Goal: Information Seeking & Learning: Learn about a topic

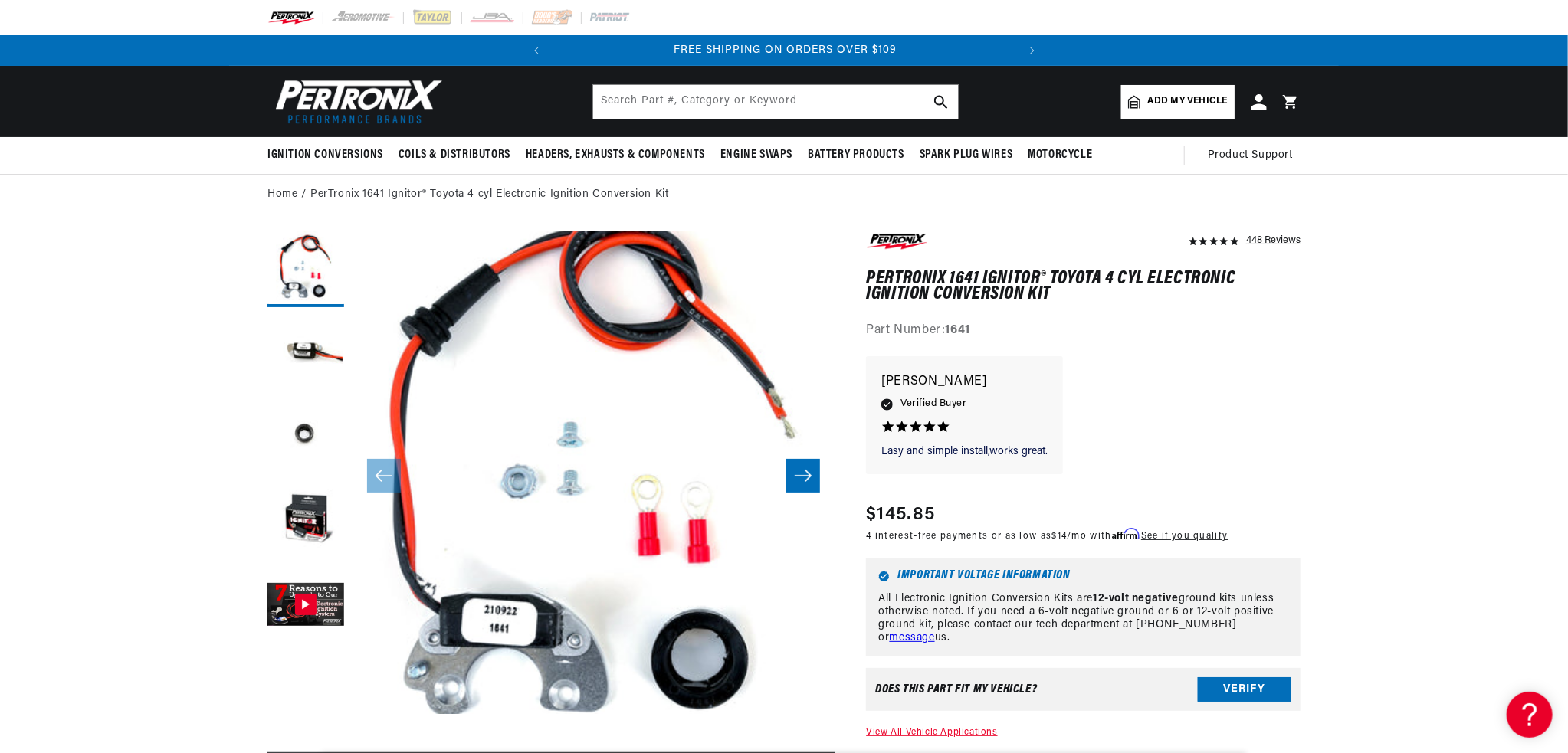
scroll to position [0, 464]
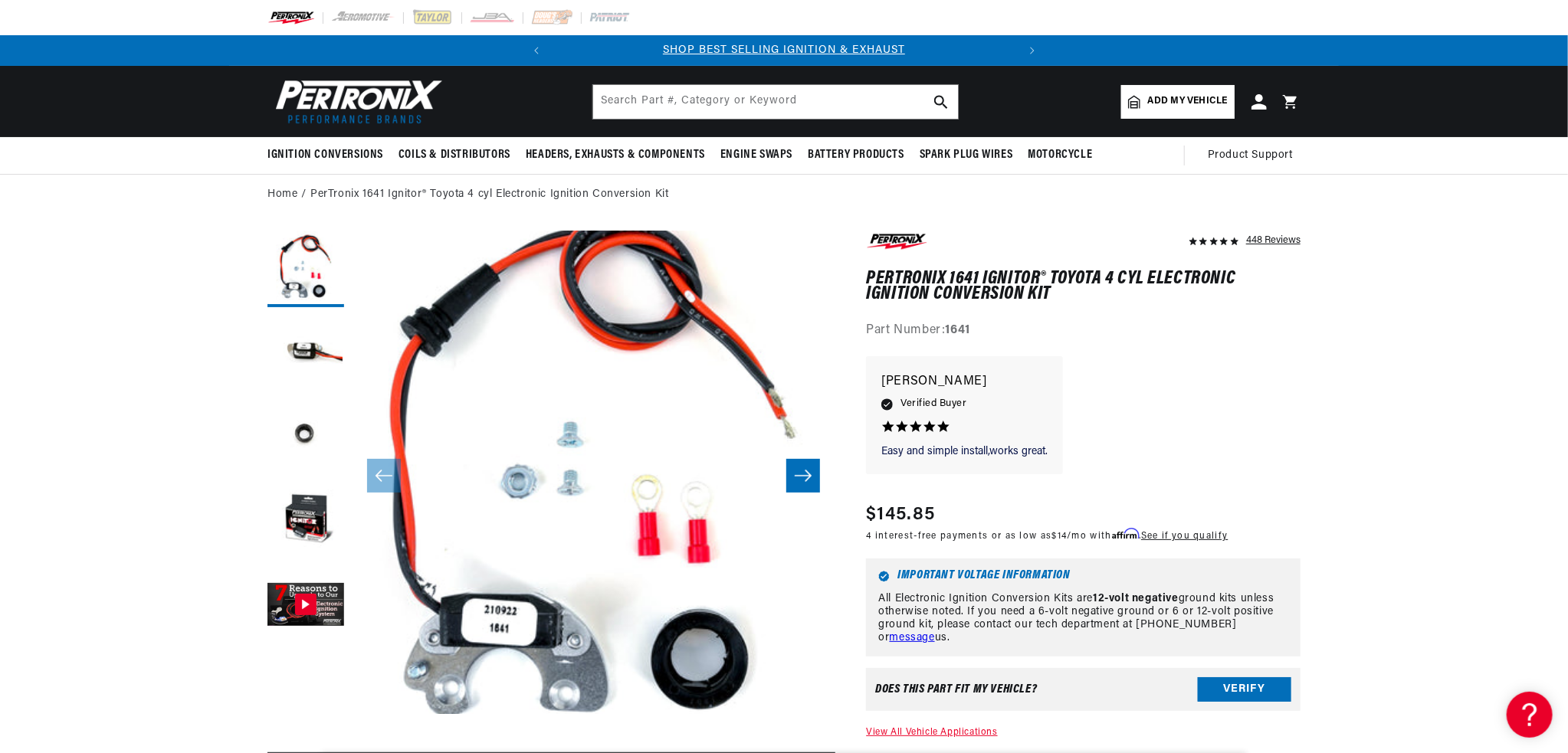
drag, startPoint x: 864, startPoint y: 275, endPoint x: 1051, endPoint y: 298, distance: 188.4
copy h1 "PerTronix 1641 Ignitor® Toyota 4 cyl Electronic Ignition Conversion Kit"
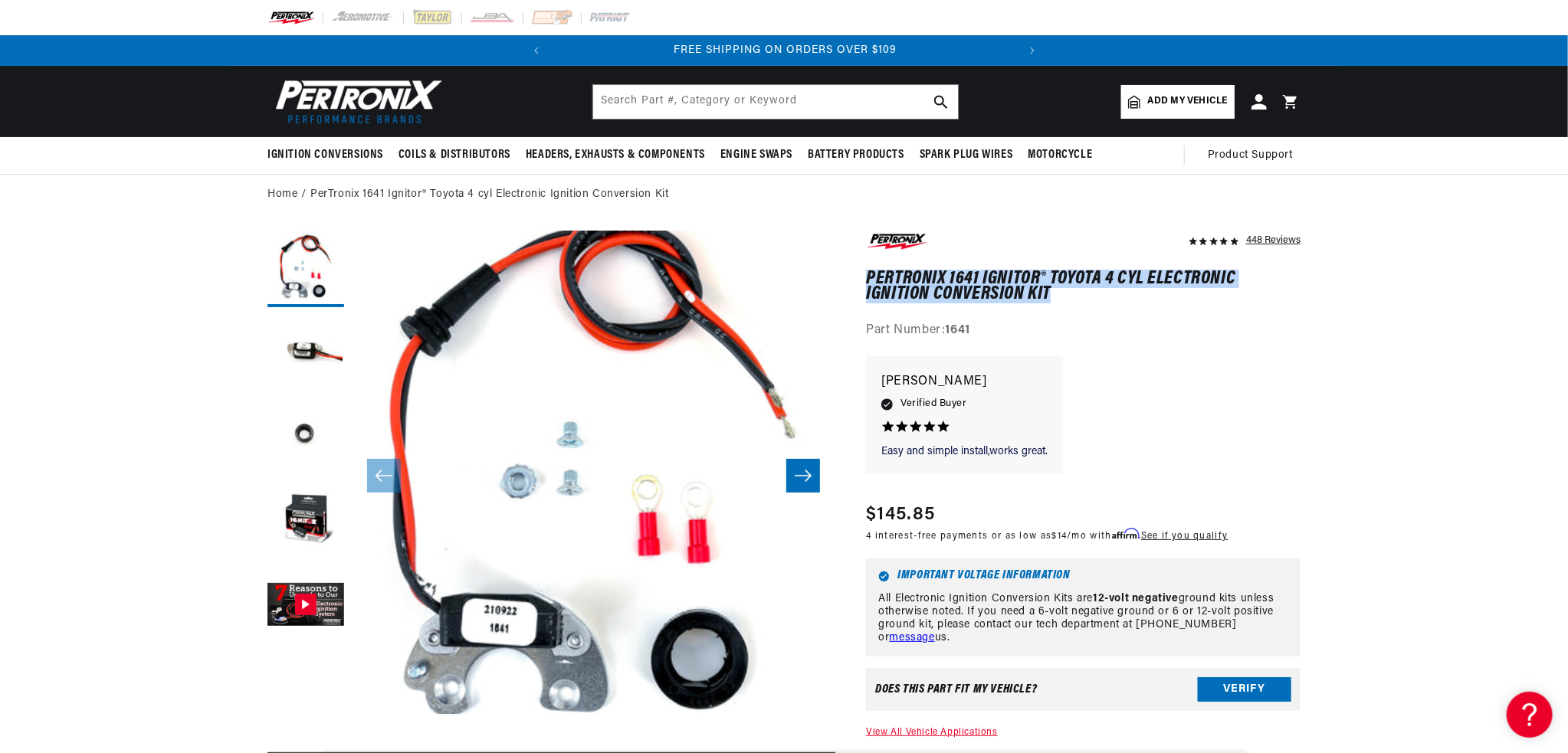
scroll to position [0, 464]
drag, startPoint x: 1332, startPoint y: 448, endPoint x: 1128, endPoint y: 302, distance: 250.9
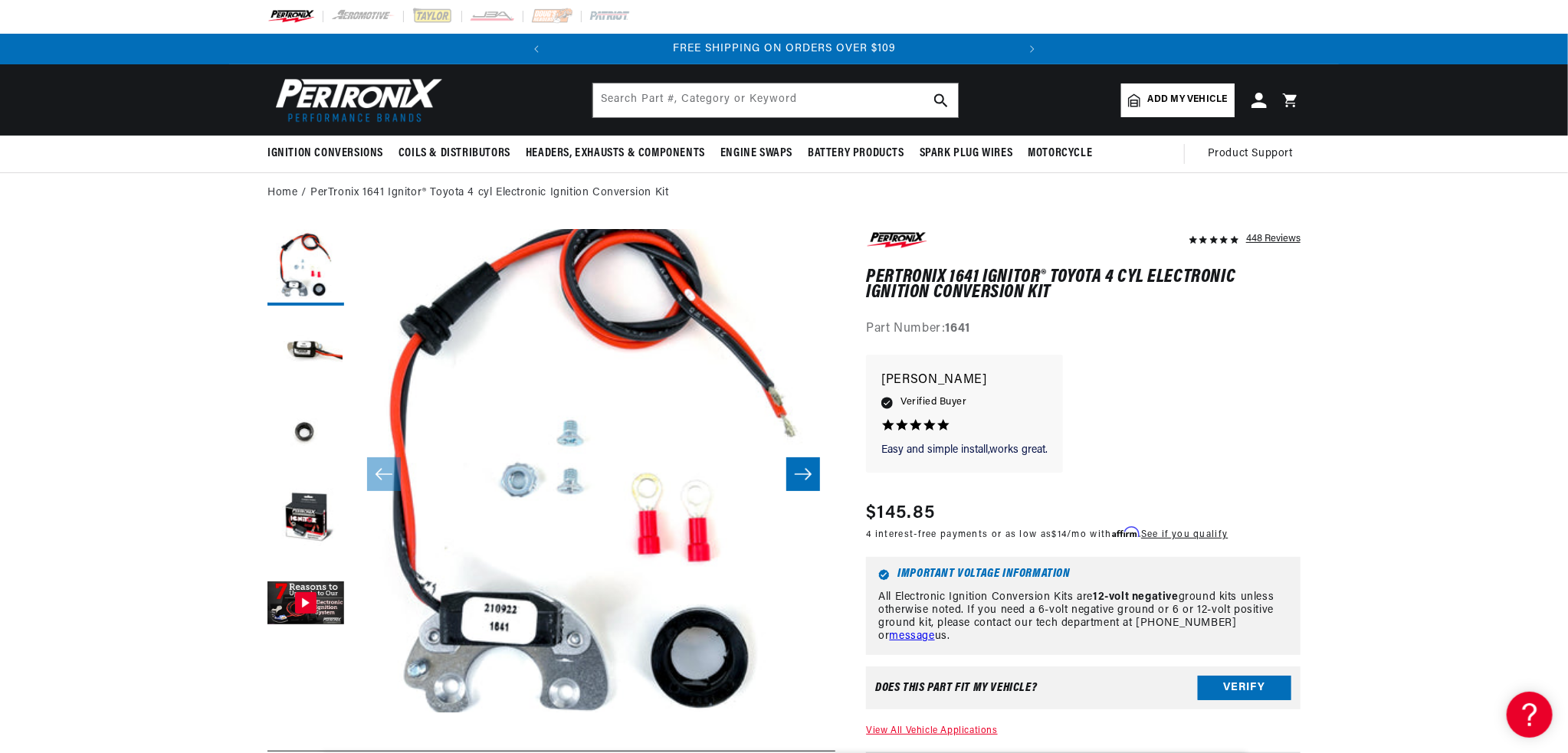
scroll to position [0, 0]
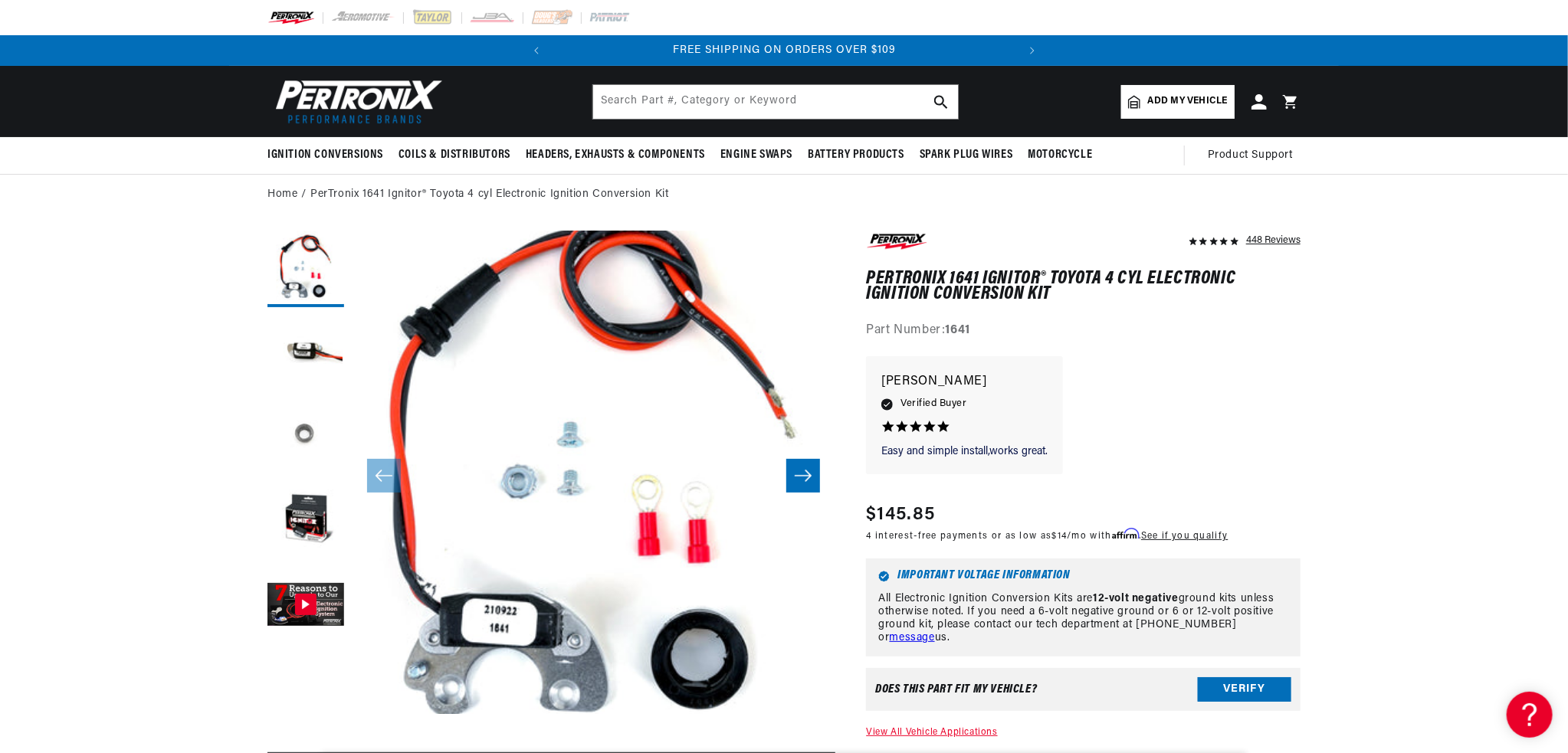
click at [303, 435] on button "Load image 3 in gallery view" at bounding box center [306, 437] width 77 height 77
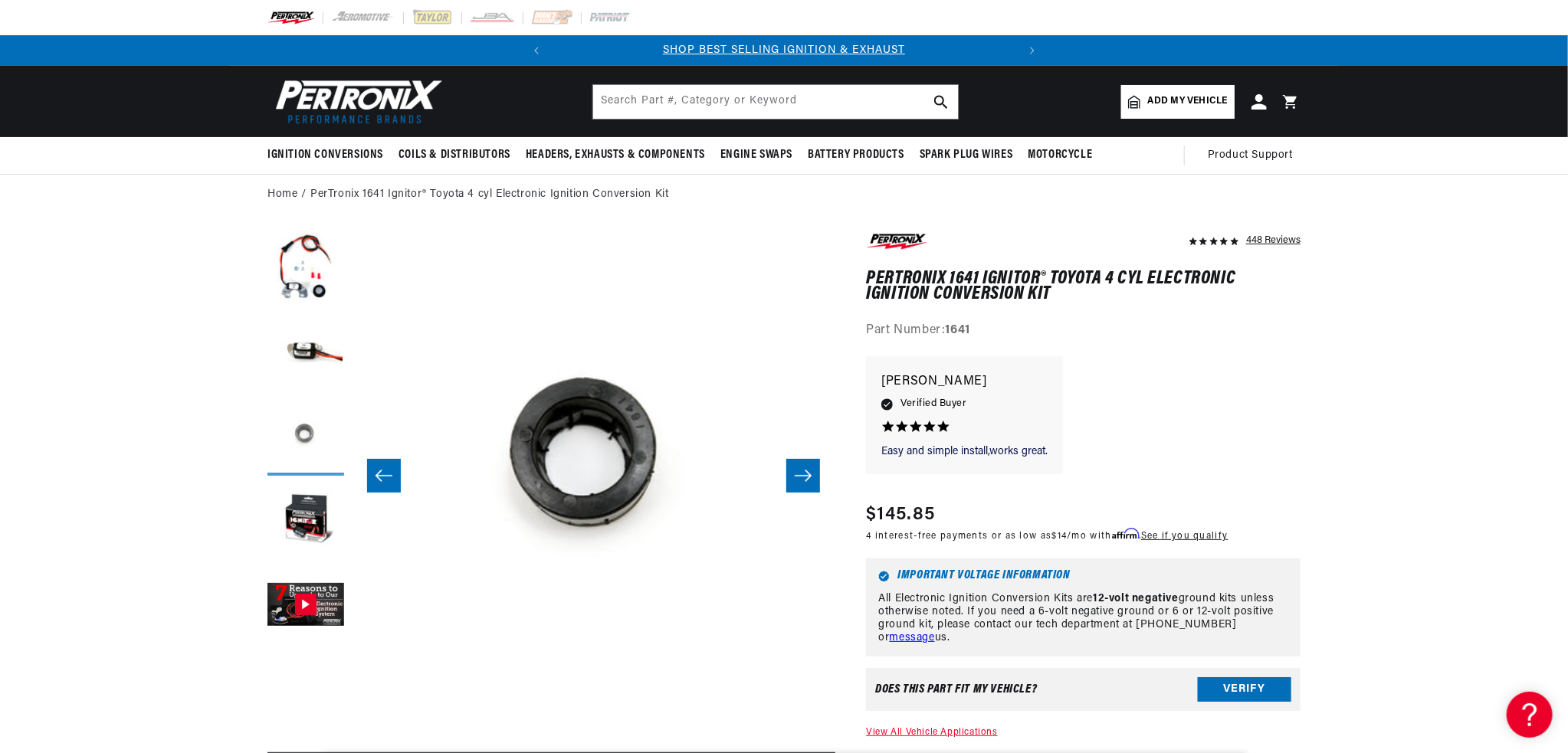
scroll to position [0, 968]
click at [325, 345] on button "Load image 2 in gallery view" at bounding box center [306, 353] width 77 height 77
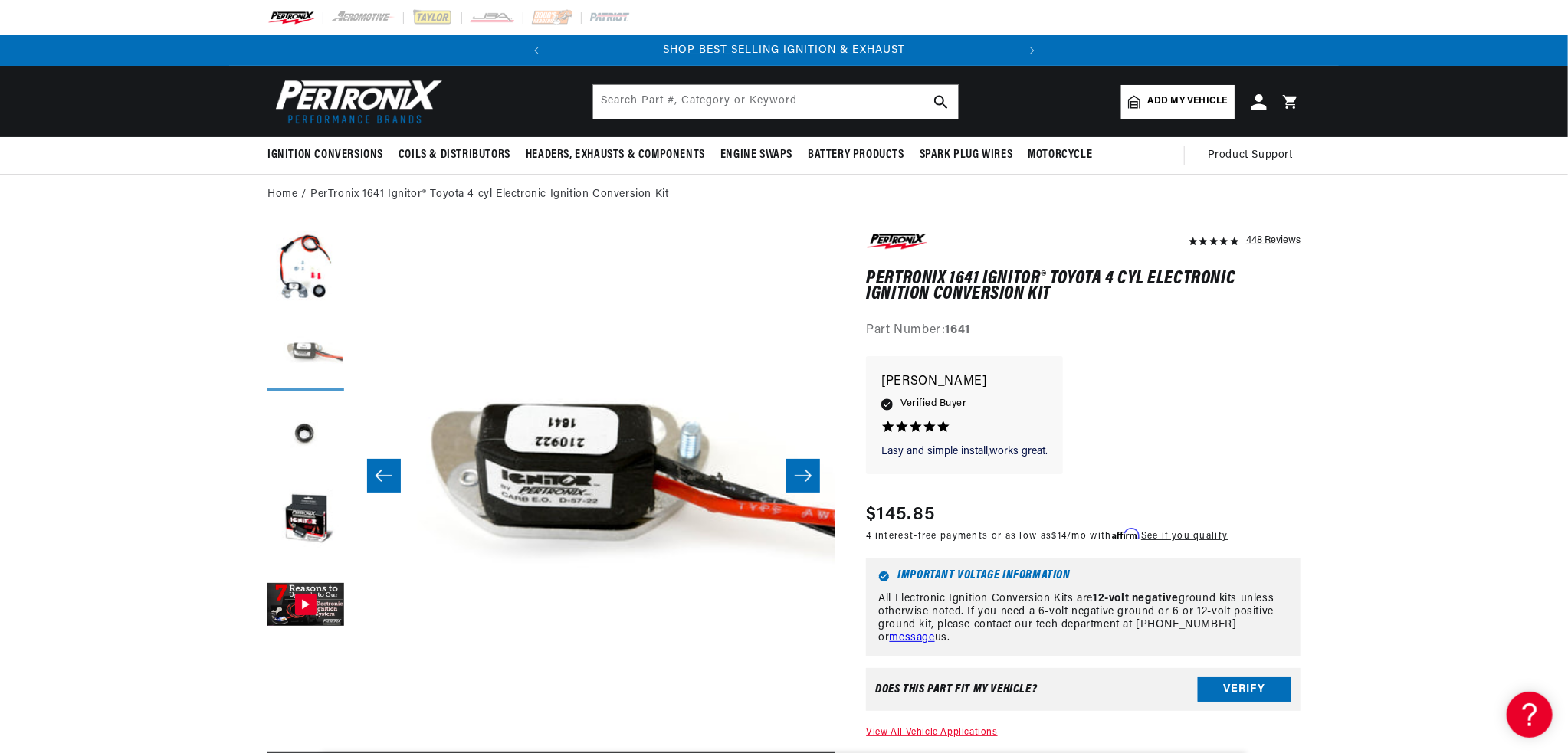
scroll to position [0, 484]
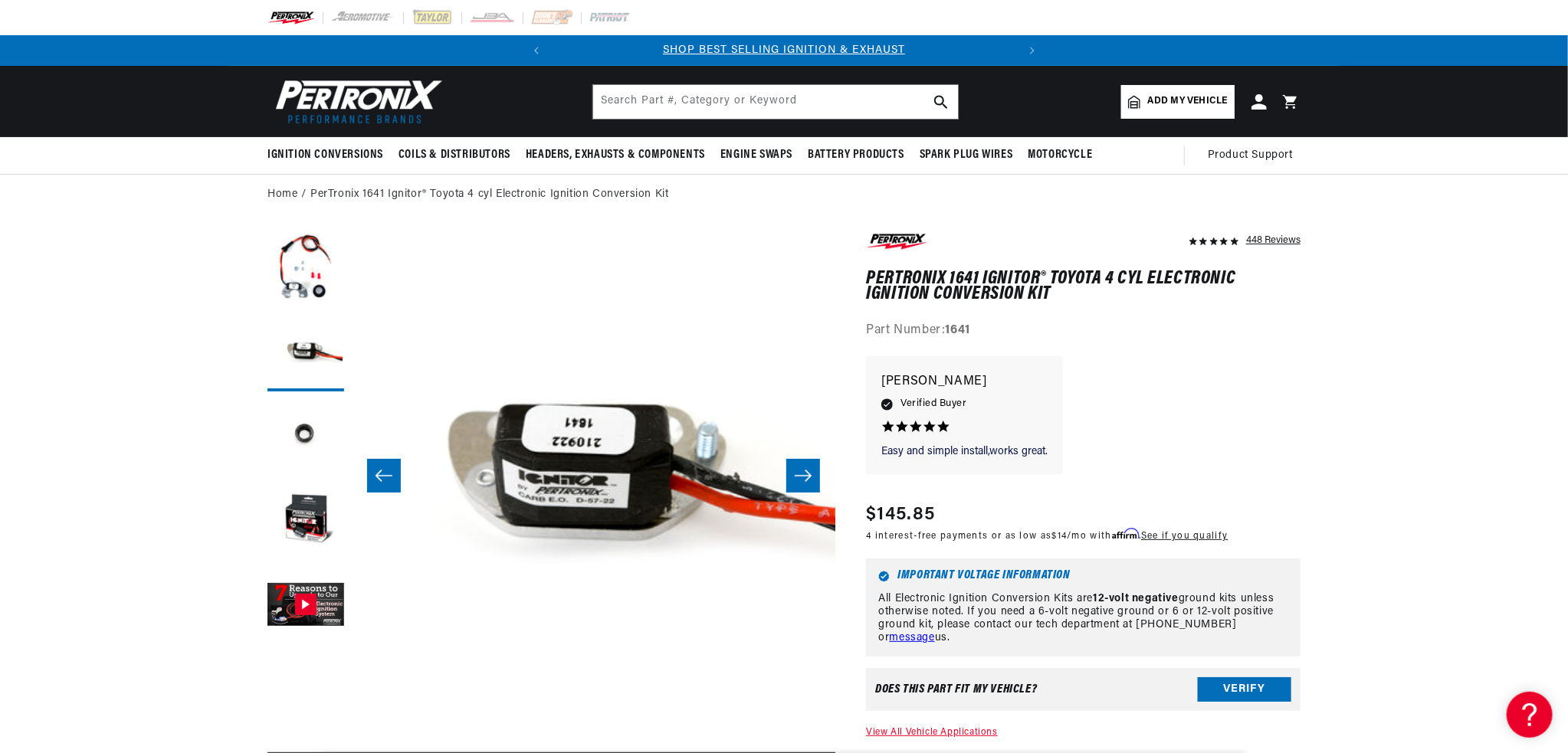
click at [298, 280] on button "Load image 1 in gallery view" at bounding box center [306, 268] width 77 height 77
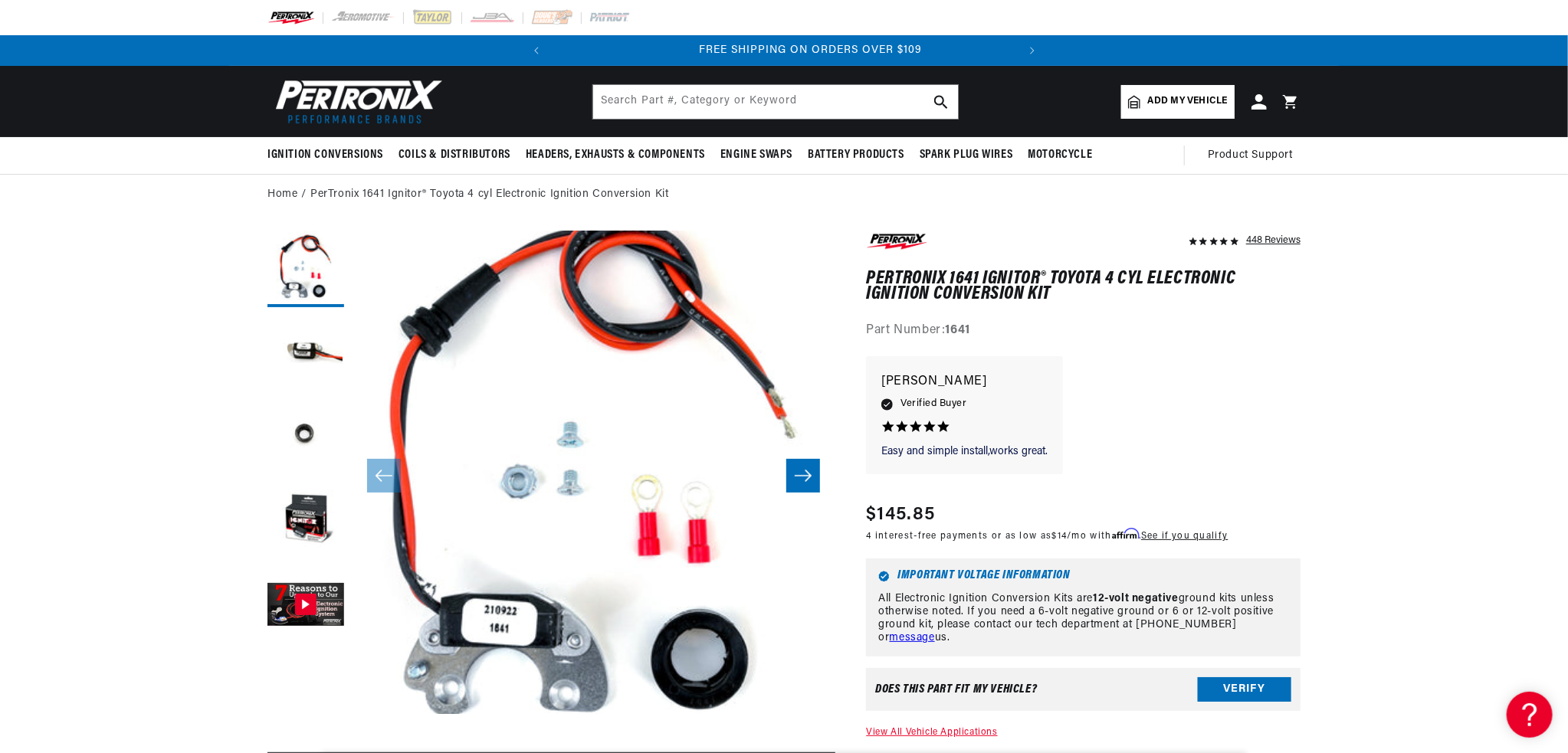
scroll to position [0, 464]
drag, startPoint x: 1265, startPoint y: 452, endPoint x: 1282, endPoint y: 460, distance: 18.8
click at [1265, 453] on div "Easy and simple install,works great. Easy and simple install,works great. David…" at bounding box center [1083, 423] width 435 height 133
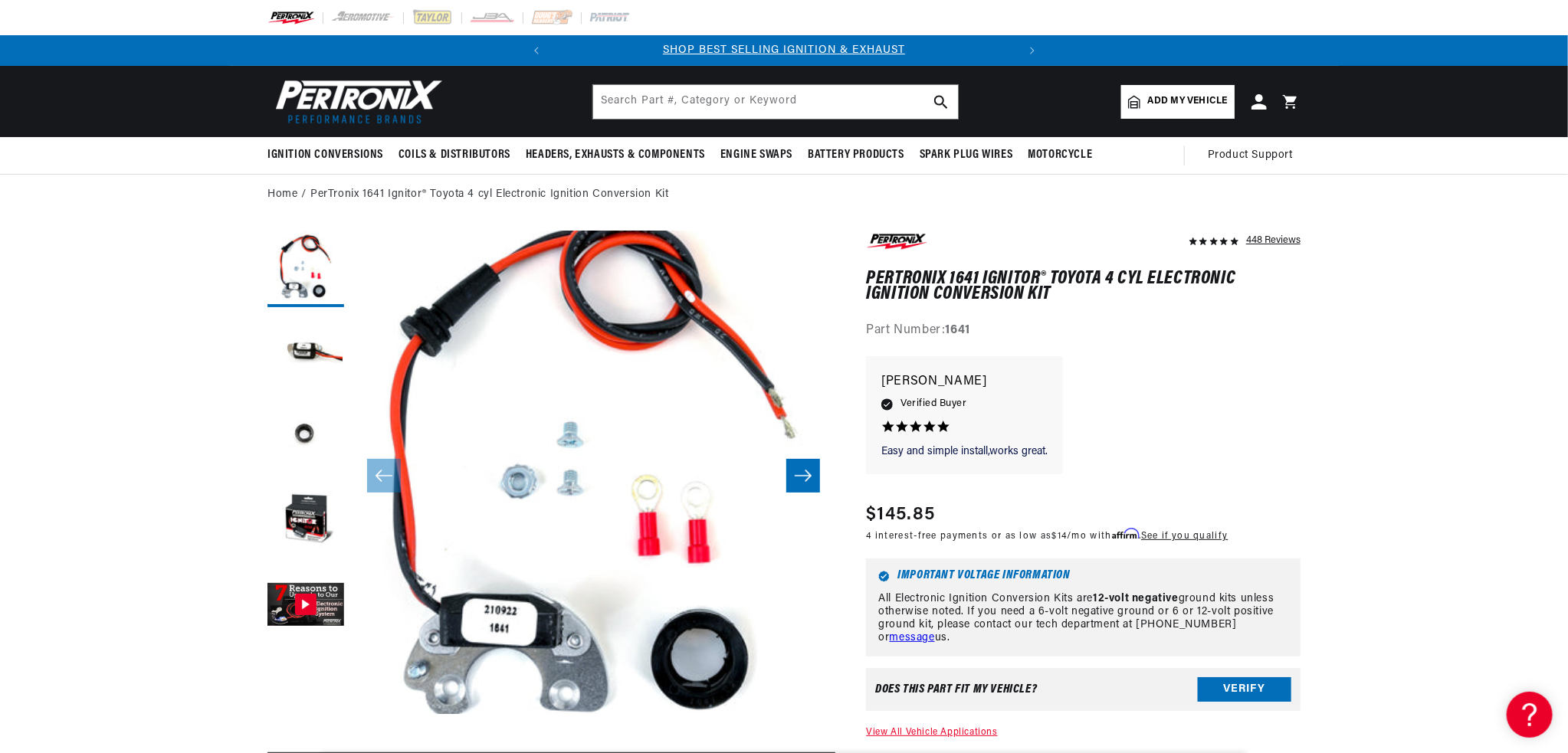
click at [294, 342] on button "Load image 2 in gallery view" at bounding box center [306, 353] width 77 height 77
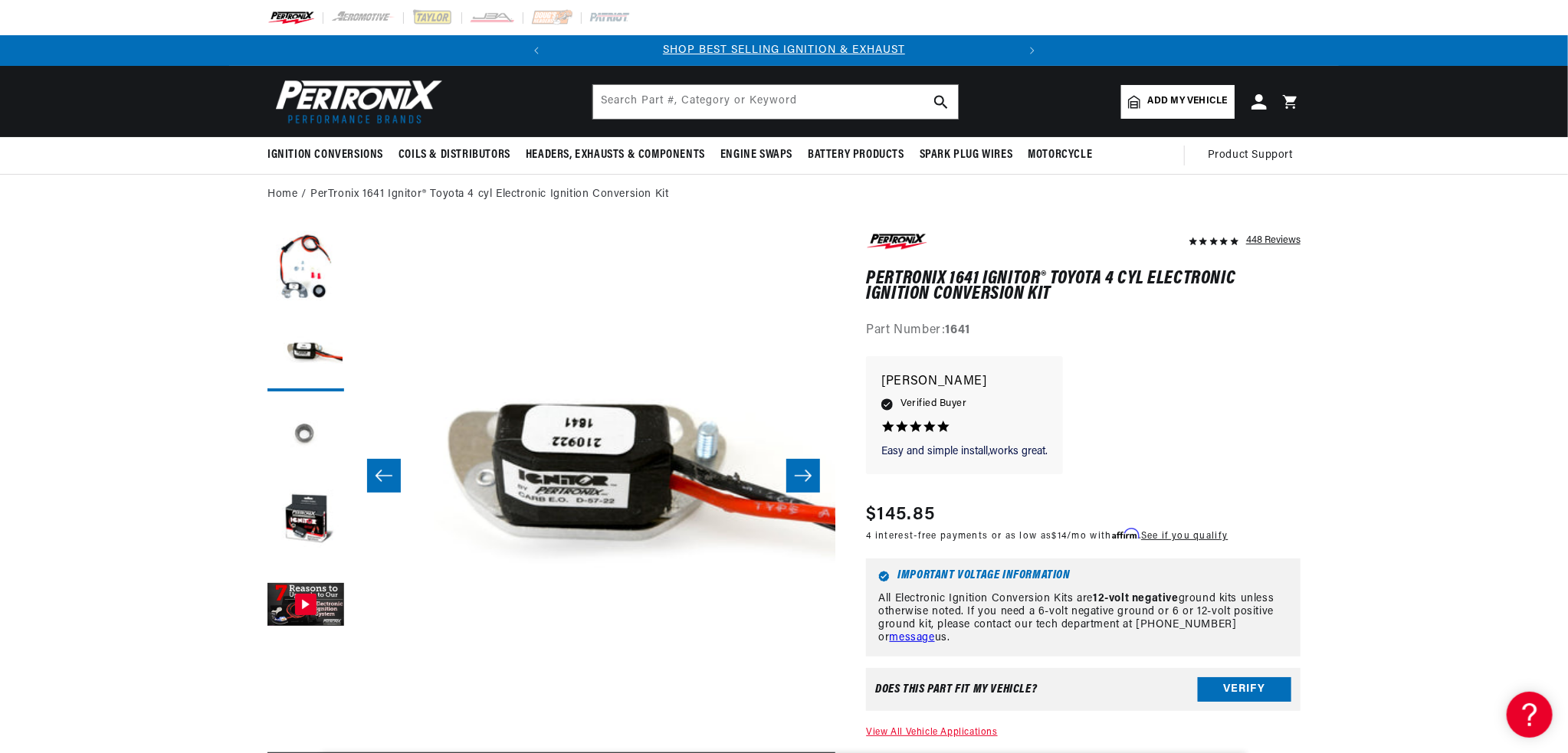
click at [303, 428] on button "Load image 3 in gallery view" at bounding box center [306, 437] width 77 height 77
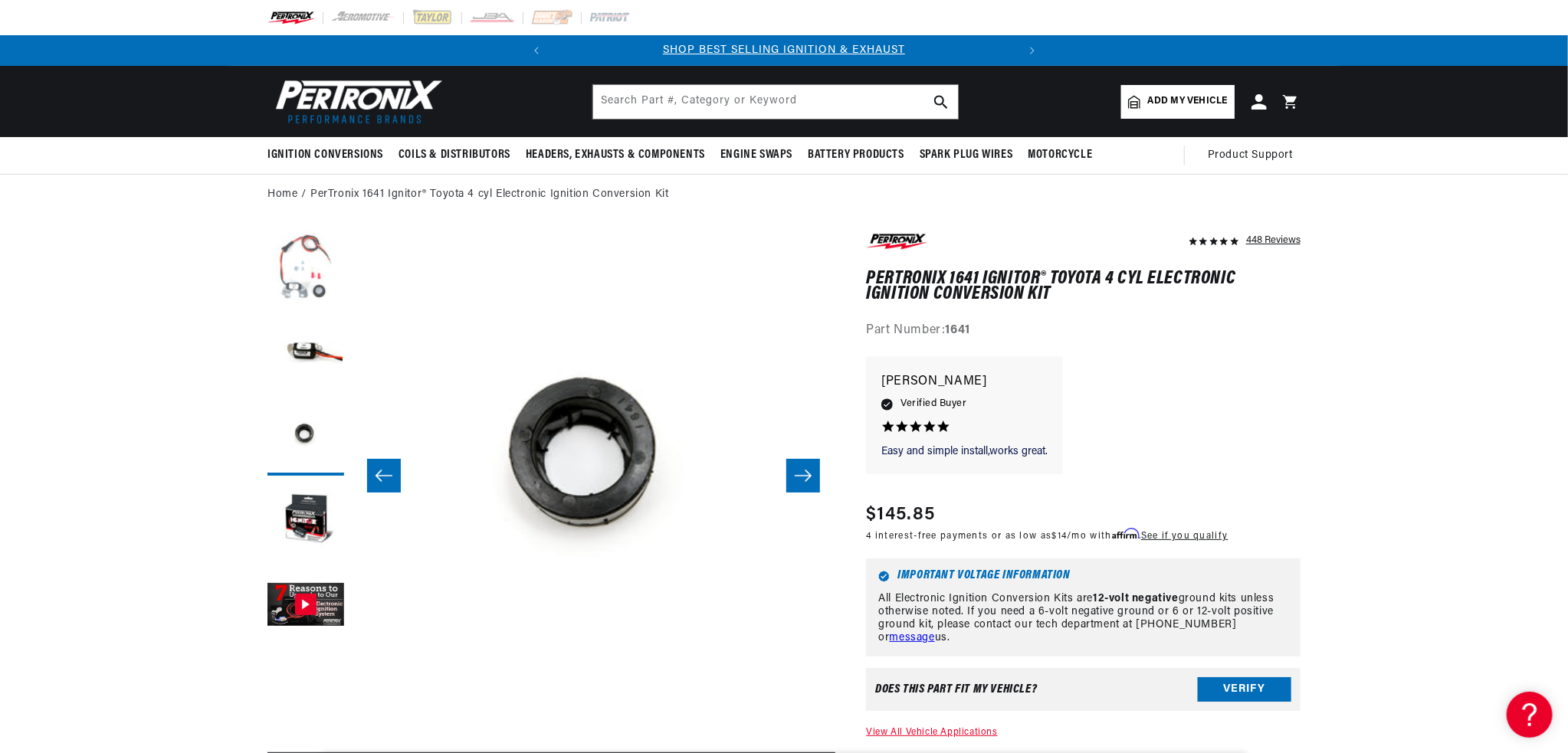
click at [297, 259] on button "Load image 1 in gallery view" at bounding box center [306, 268] width 77 height 77
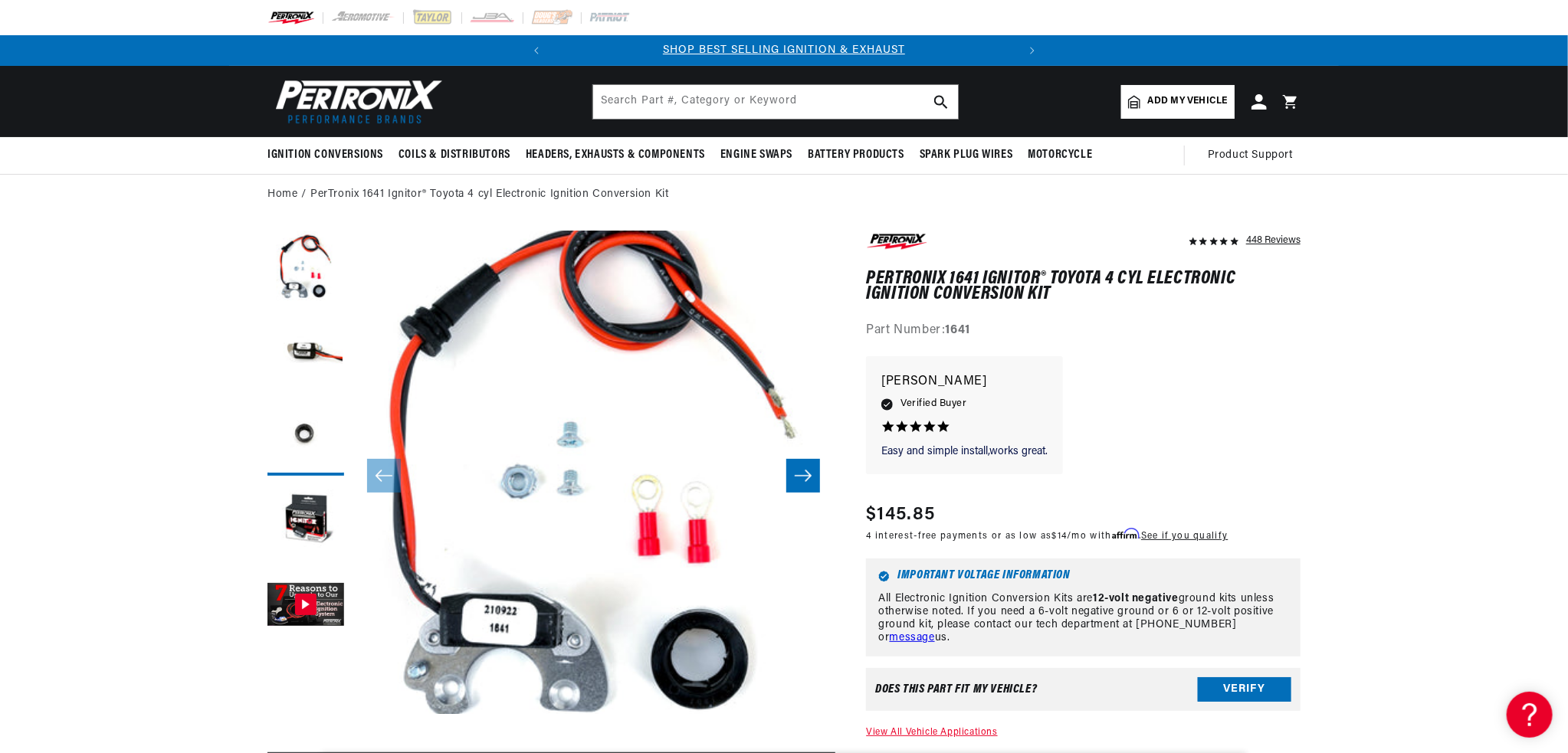
drag, startPoint x: 1368, startPoint y: 427, endPoint x: 1366, endPoint y: 419, distance: 8.2
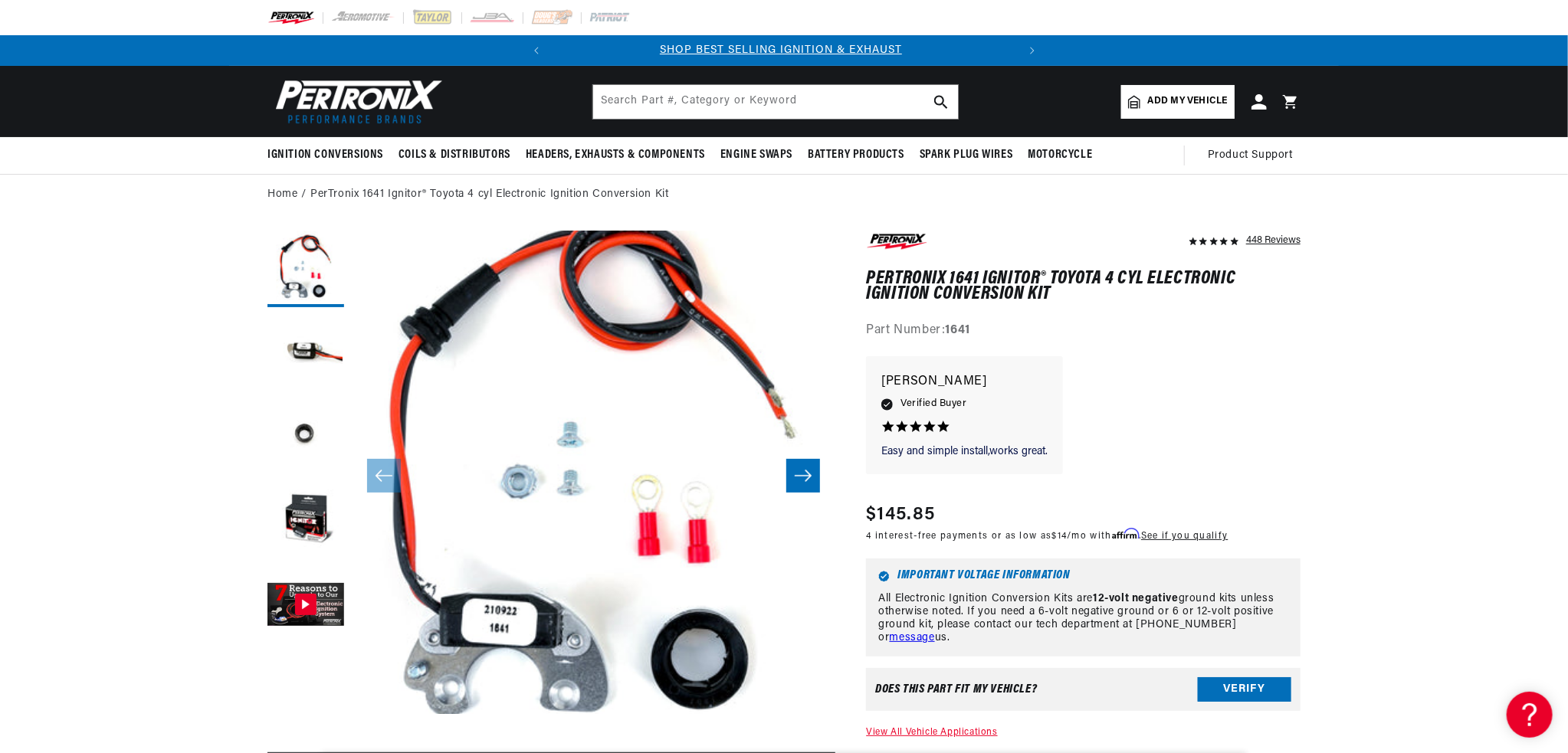
scroll to position [0, 0]
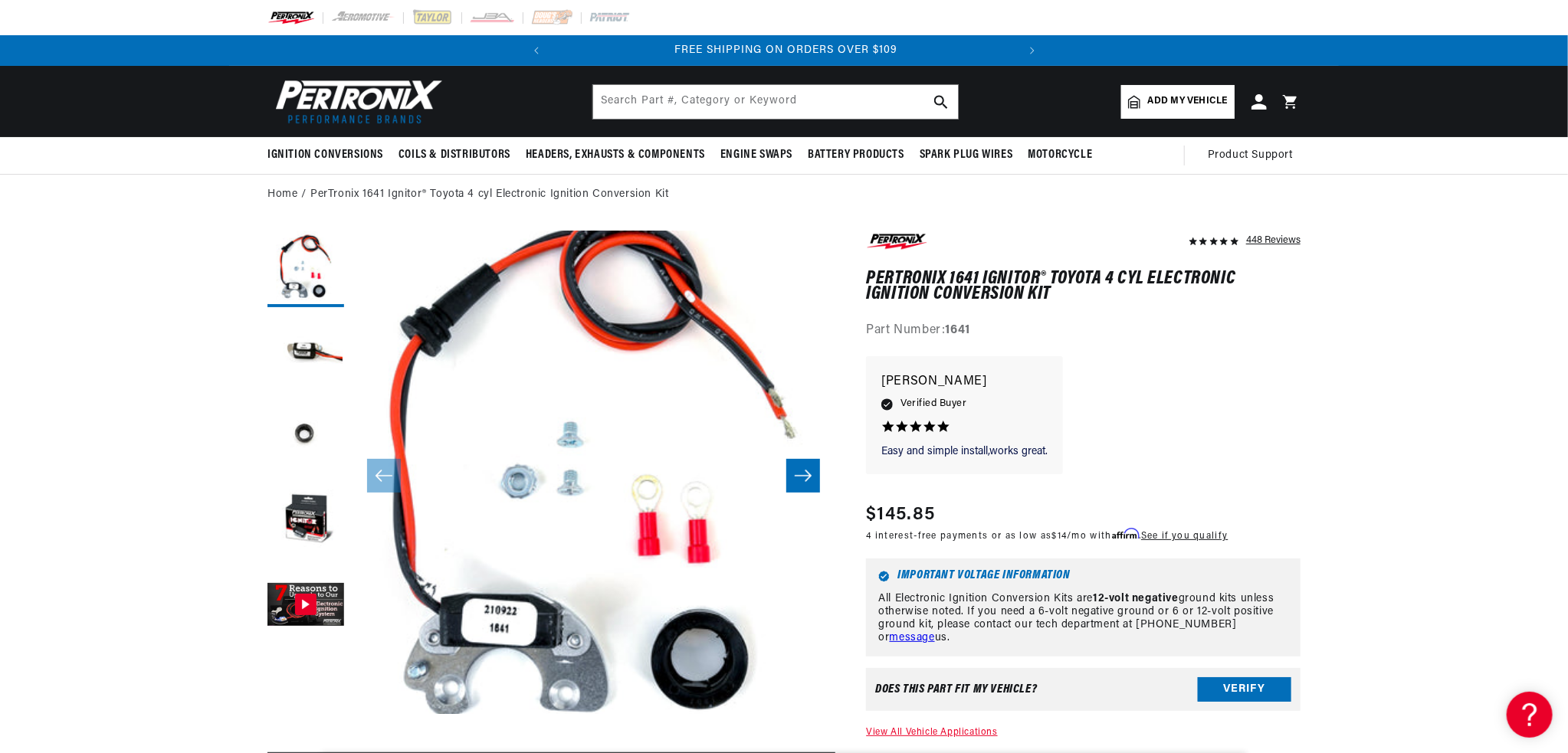
scroll to position [0, 464]
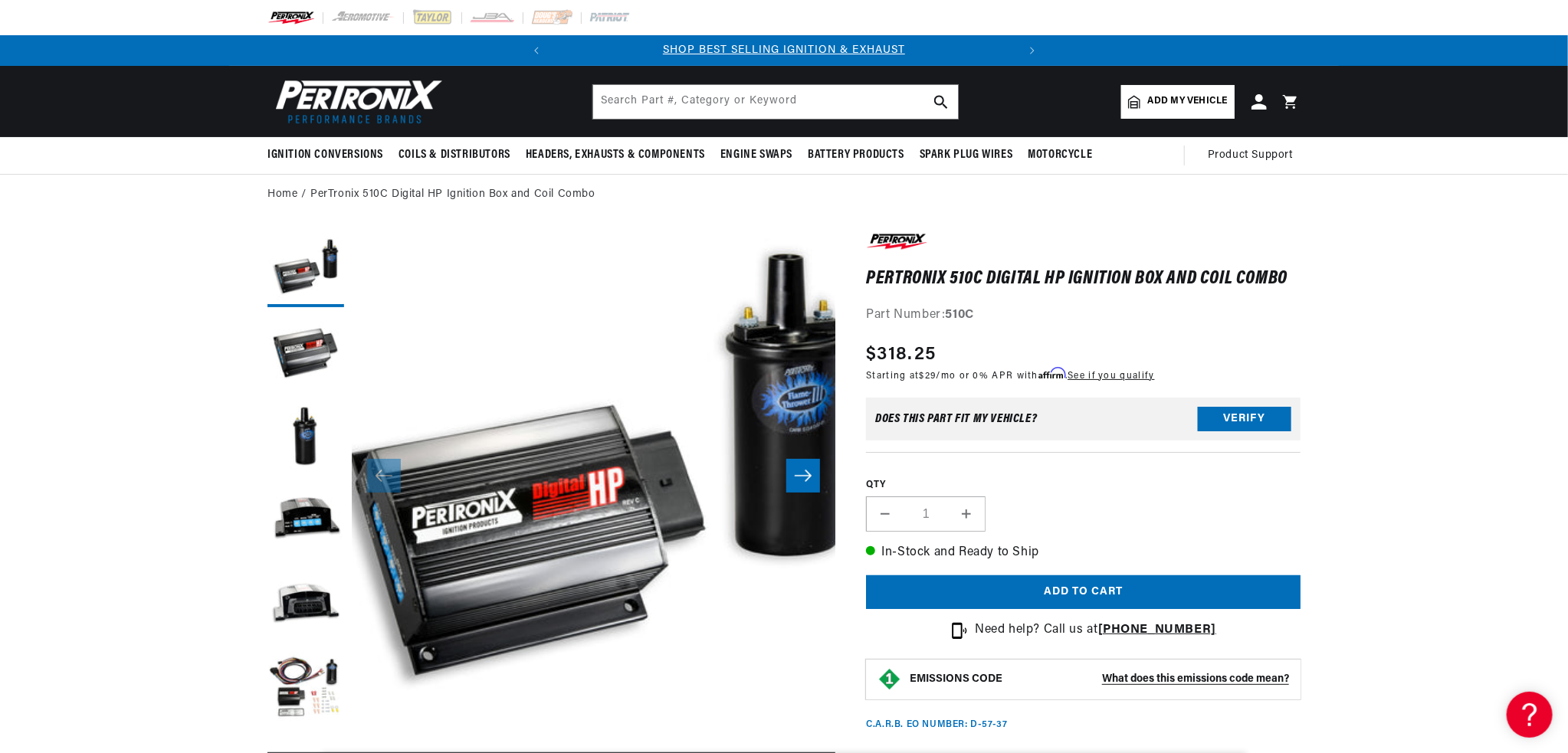
click at [1375, 256] on section "PerTronix 510C Digital HP Ignition Box and Coil Combo PerTronix 510C Digital HP…" at bounding box center [784, 736] width 1568 height 1040
click at [1405, 302] on section "PerTronix 510C Digital HP Ignition Box and Coil Combo PerTronix 510C Digital HP…" at bounding box center [784, 736] width 1568 height 1040
drag, startPoint x: 1425, startPoint y: 461, endPoint x: 1434, endPoint y: 462, distance: 9.1
click at [1425, 465] on section "PerTronix 510C Digital HP Ignition Box and Coil Combo PerTronix 510C Digital HP…" at bounding box center [784, 736] width 1568 height 1040
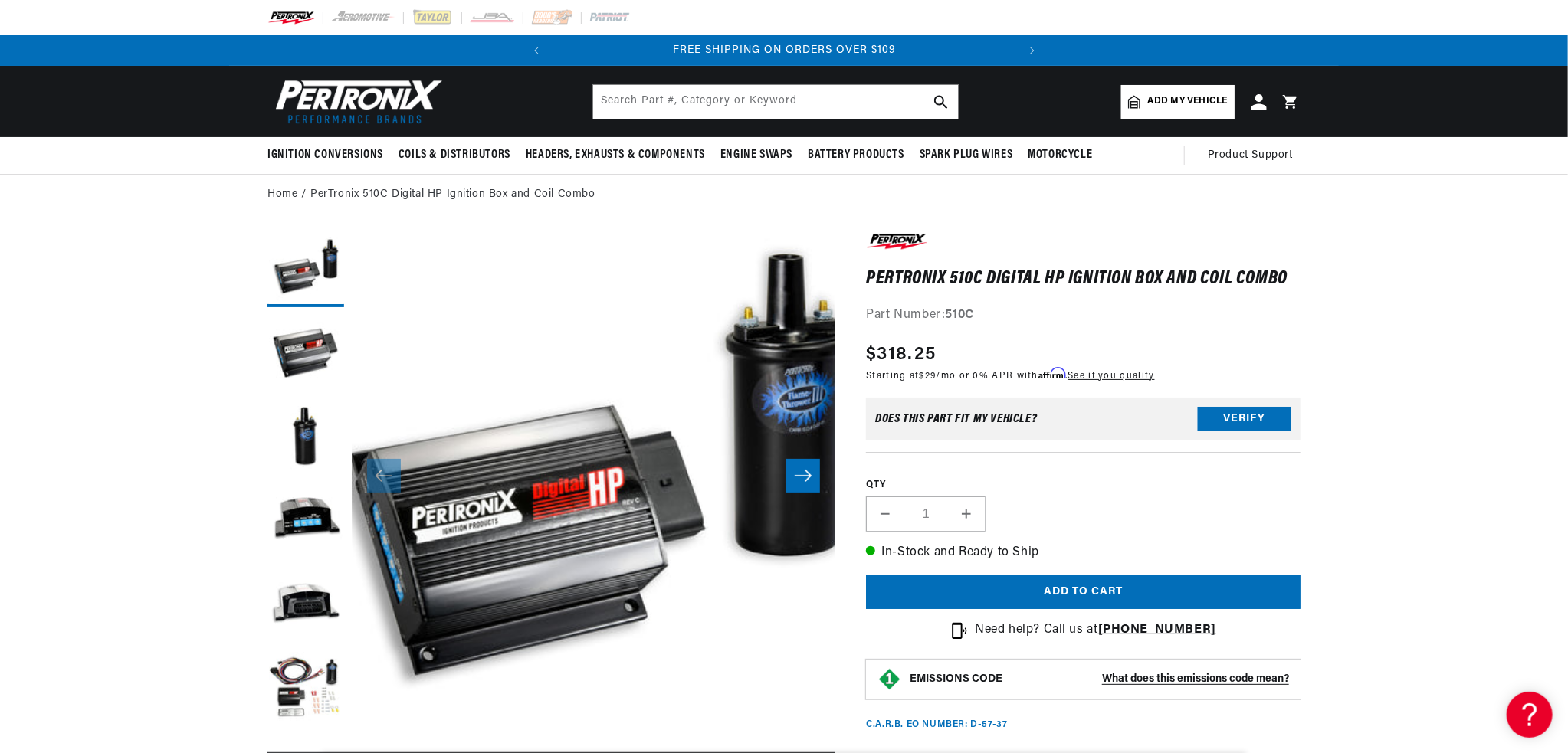
click at [1434, 462] on section "PerTronix 510C Digital HP Ignition Box and Coil Combo PerTronix 510C Digital HP…" at bounding box center [784, 736] width 1568 height 1040
click at [1411, 420] on section "PerTronix 510C Digital HP Ignition Box and Coil Combo PerTronix 510C Digital HP…" at bounding box center [784, 736] width 1568 height 1040
click at [1386, 436] on section "PerTronix 510C Digital HP Ignition Box and Coil Combo PerTronix 510C Digital HP…" at bounding box center [784, 736] width 1568 height 1040
click at [1388, 440] on section "PerTronix 510C Digital HP Ignition Box and Coil Combo PerTronix 510C Digital HP…" at bounding box center [784, 736] width 1568 height 1040
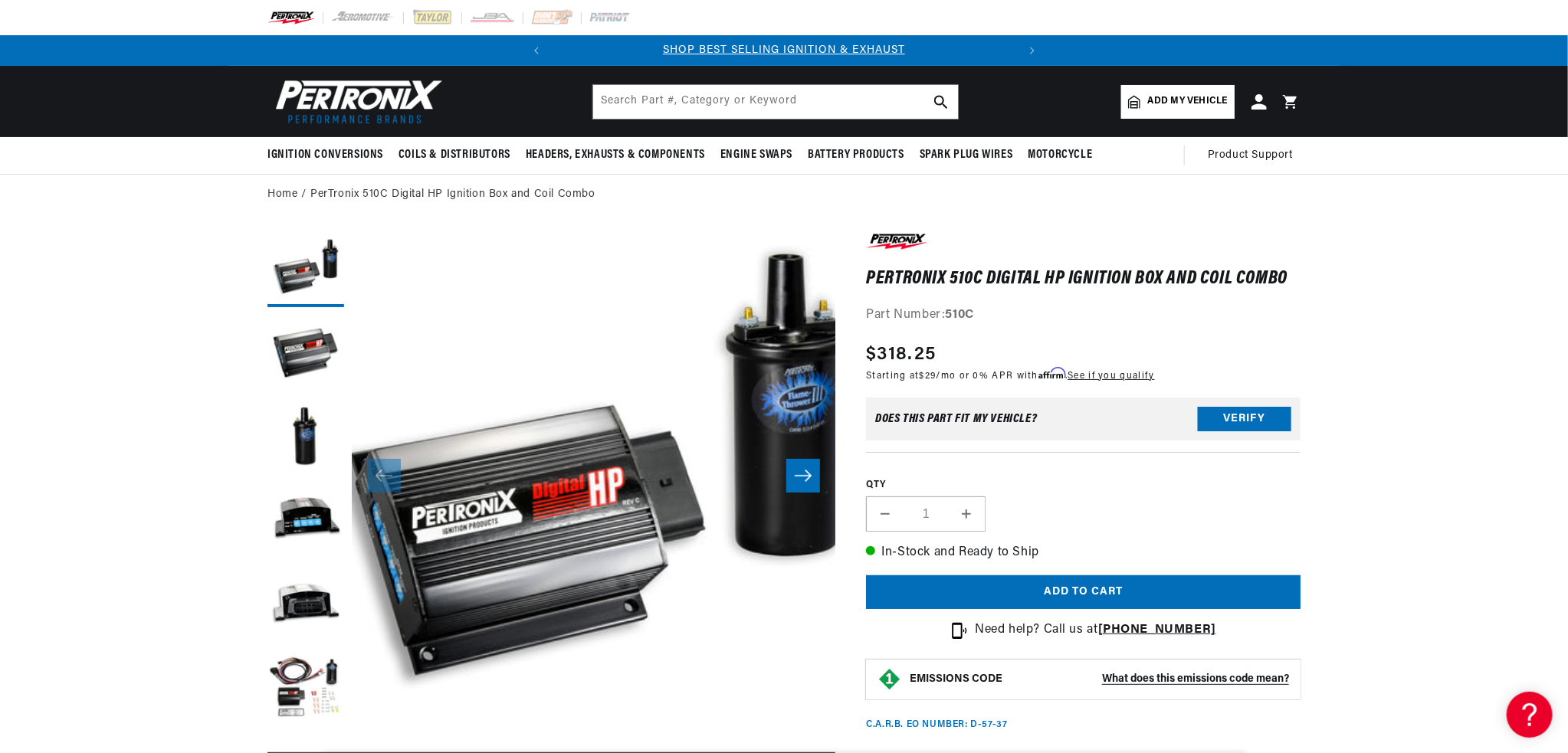
click at [1378, 464] on section "PerTronix 510C Digital HP Ignition Box and Coil Combo PerTronix 510C Digital HP…" at bounding box center [784, 736] width 1568 height 1040
click at [1427, 439] on section "PerTronix 510C Digital HP Ignition Box and Coil Combo PerTronix 510C Digital HP…" at bounding box center [784, 736] width 1568 height 1040
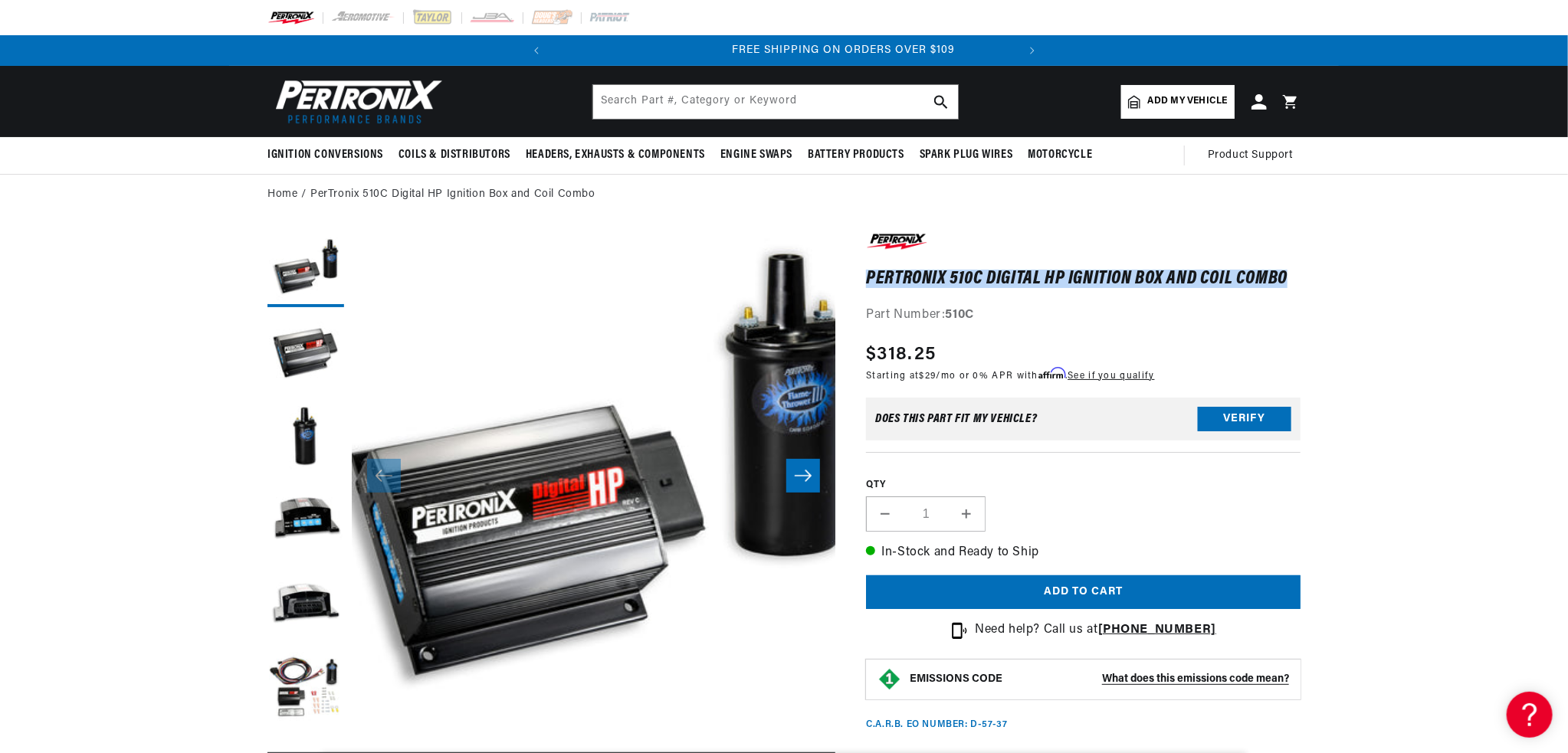
drag, startPoint x: 866, startPoint y: 275, endPoint x: 1300, endPoint y: 273, distance: 434.0
click at [1300, 273] on div "PerTronix 510C Digital HP Ignition Box and Coil Combo PerTronix 510C Digital HP…" at bounding box center [1068, 738] width 465 height 1016
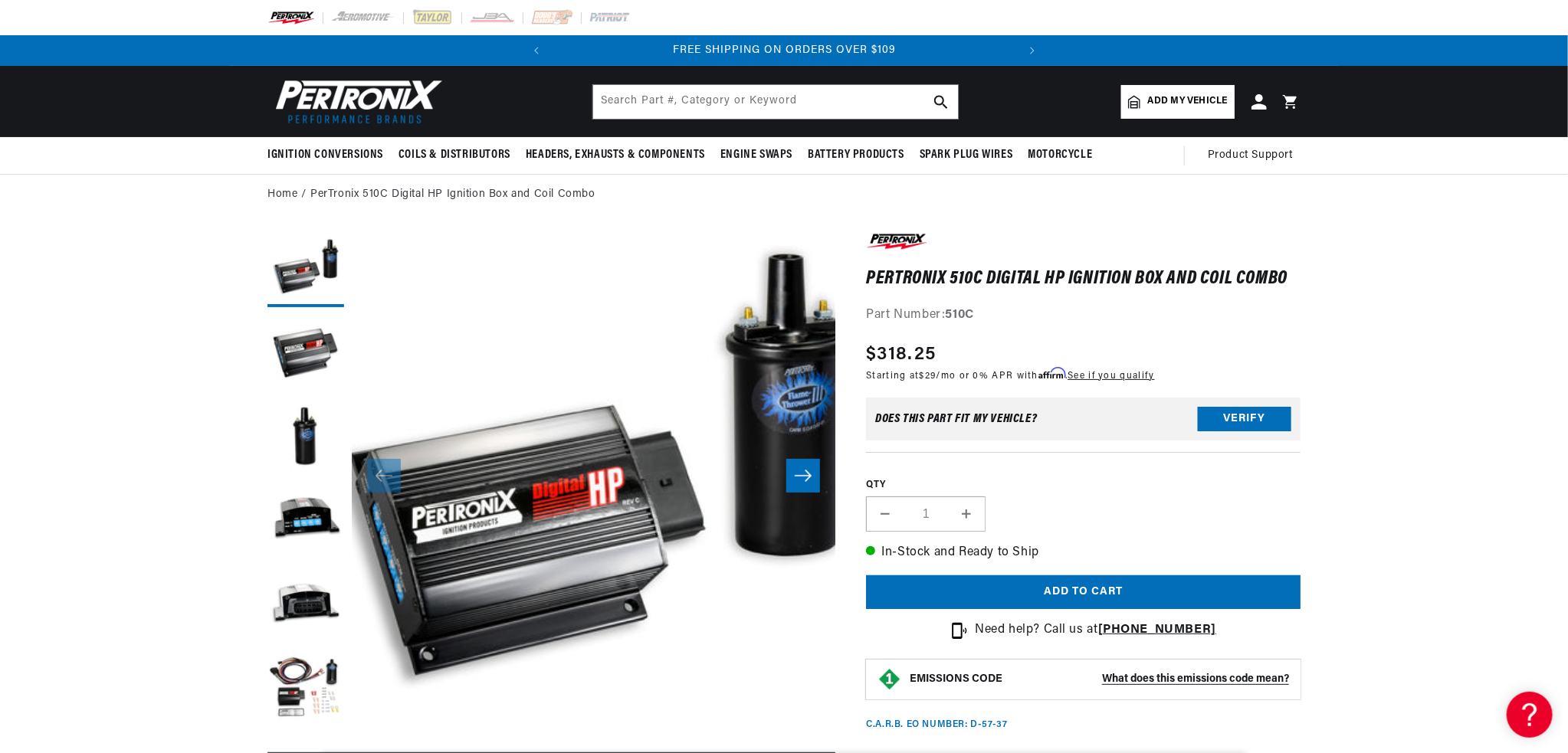
click at [1319, 295] on section "PerTronix 510C Digital HP Ignition Box and Coil Combo PerTronix 510C Digital HP…" at bounding box center [783, 736] width 1109 height 1040
click at [1388, 324] on section "PerTronix 510C Digital HP Ignition Box and Coil Combo PerTronix 510C Digital HP…" at bounding box center [784, 736] width 1568 height 1040
click at [1387, 334] on section "PerTronix 510C Digital HP Ignition Box and Coil Combo PerTronix 510C Digital HP…" at bounding box center [784, 736] width 1568 height 1040
click at [1429, 344] on section "PerTronix 510C Digital HP Ignition Box and Coil Combo PerTronix 510C Digital HP…" at bounding box center [784, 736] width 1568 height 1040
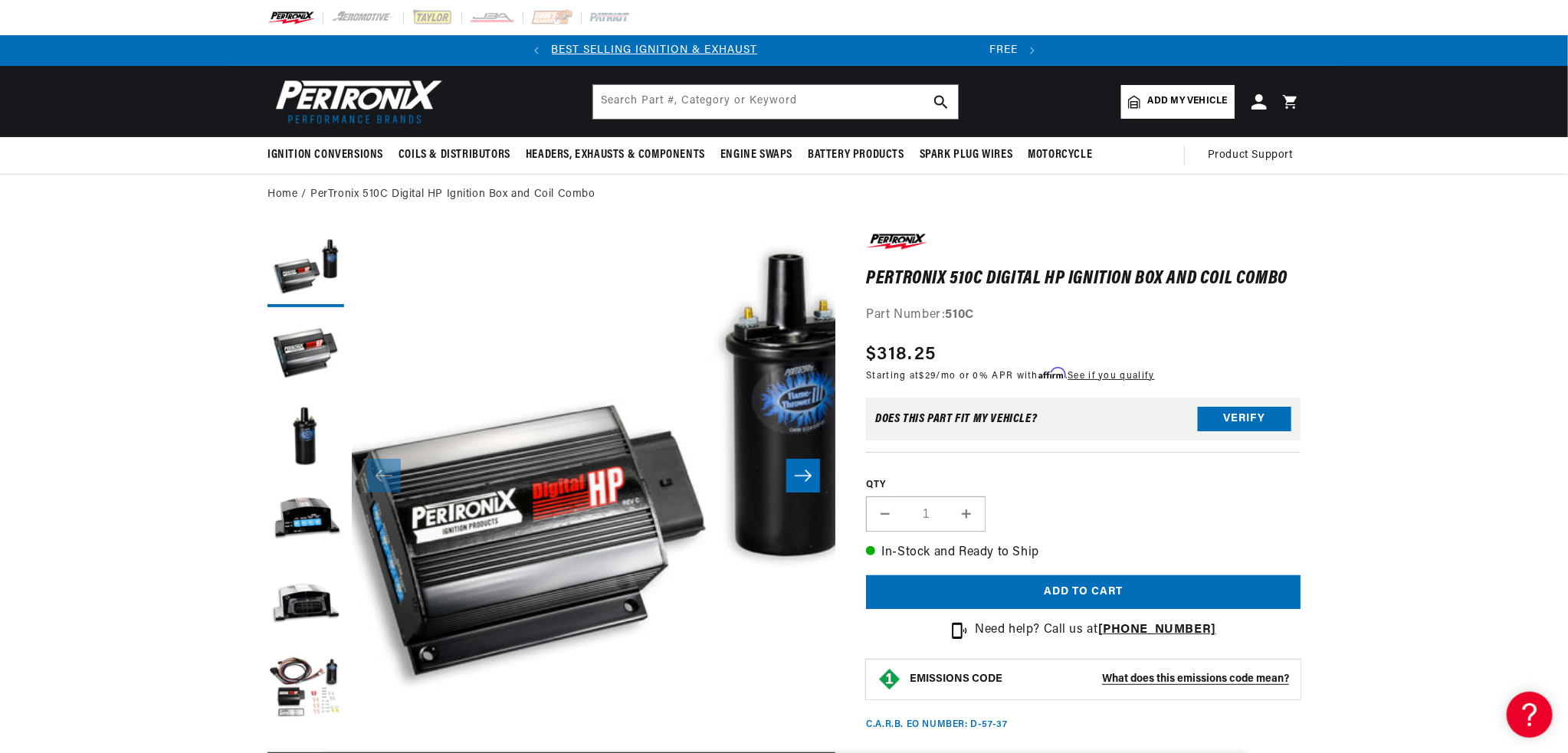
scroll to position [0, 14]
click at [1429, 342] on section "PerTronix 510C Digital HP Ignition Box and Coil Combo PerTronix 510C Digital HP…" at bounding box center [784, 736] width 1568 height 1040
click at [1449, 344] on section "PerTronix 510C Digital HP Ignition Box and Coil Combo PerTronix 510C Digital HP…" at bounding box center [784, 736] width 1568 height 1040
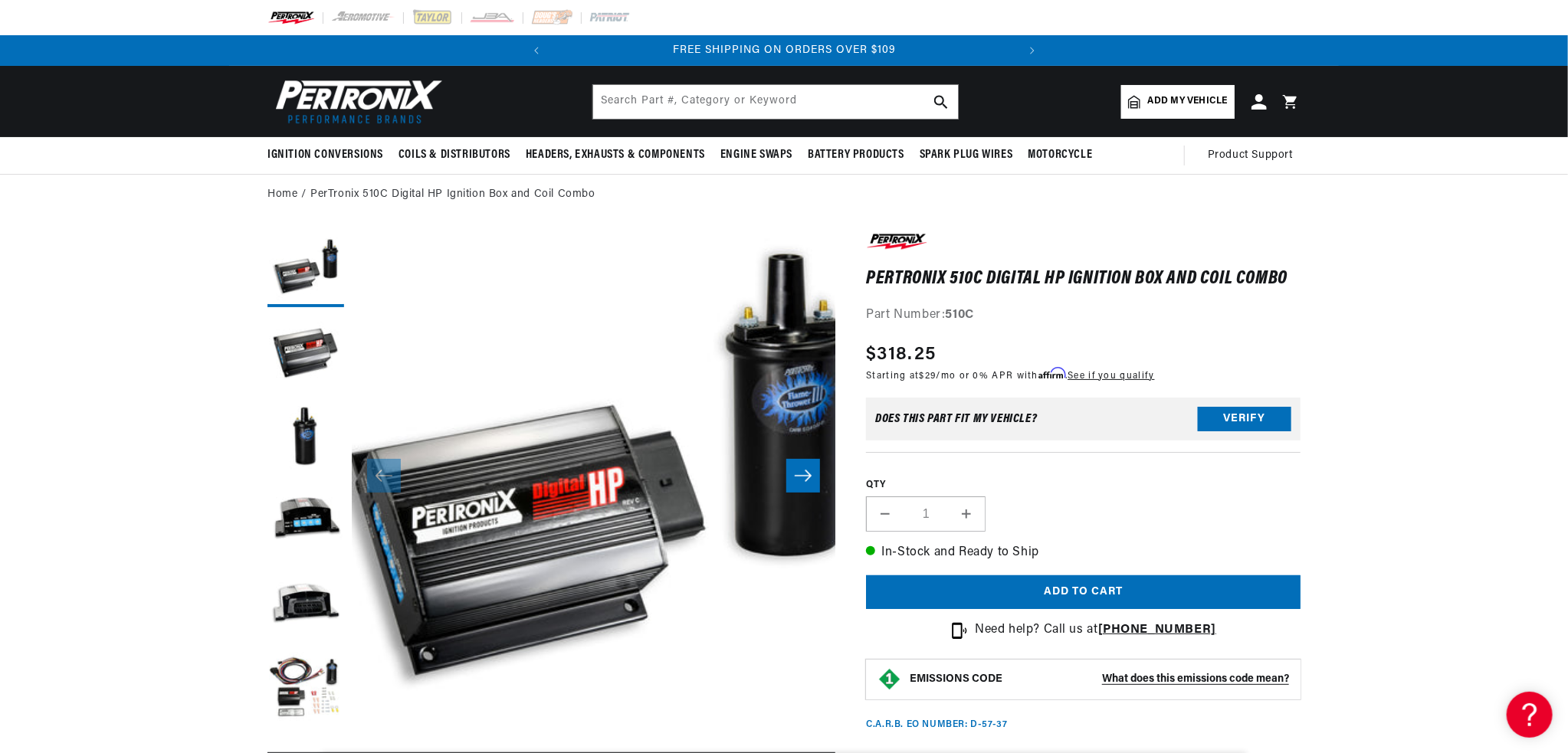
click at [1448, 439] on section "PerTronix 510C Digital HP Ignition Box and Coil Combo PerTronix 510C Digital HP…" at bounding box center [784, 736] width 1568 height 1040
click at [1437, 447] on section "PerTronix 510C Digital HP Ignition Box and Coil Combo PerTronix 510C Digital HP…" at bounding box center [784, 736] width 1568 height 1040
click at [1379, 421] on section "PerTronix 510C Digital HP Ignition Box and Coil Combo PerTronix 510C Digital HP…" at bounding box center [784, 736] width 1568 height 1040
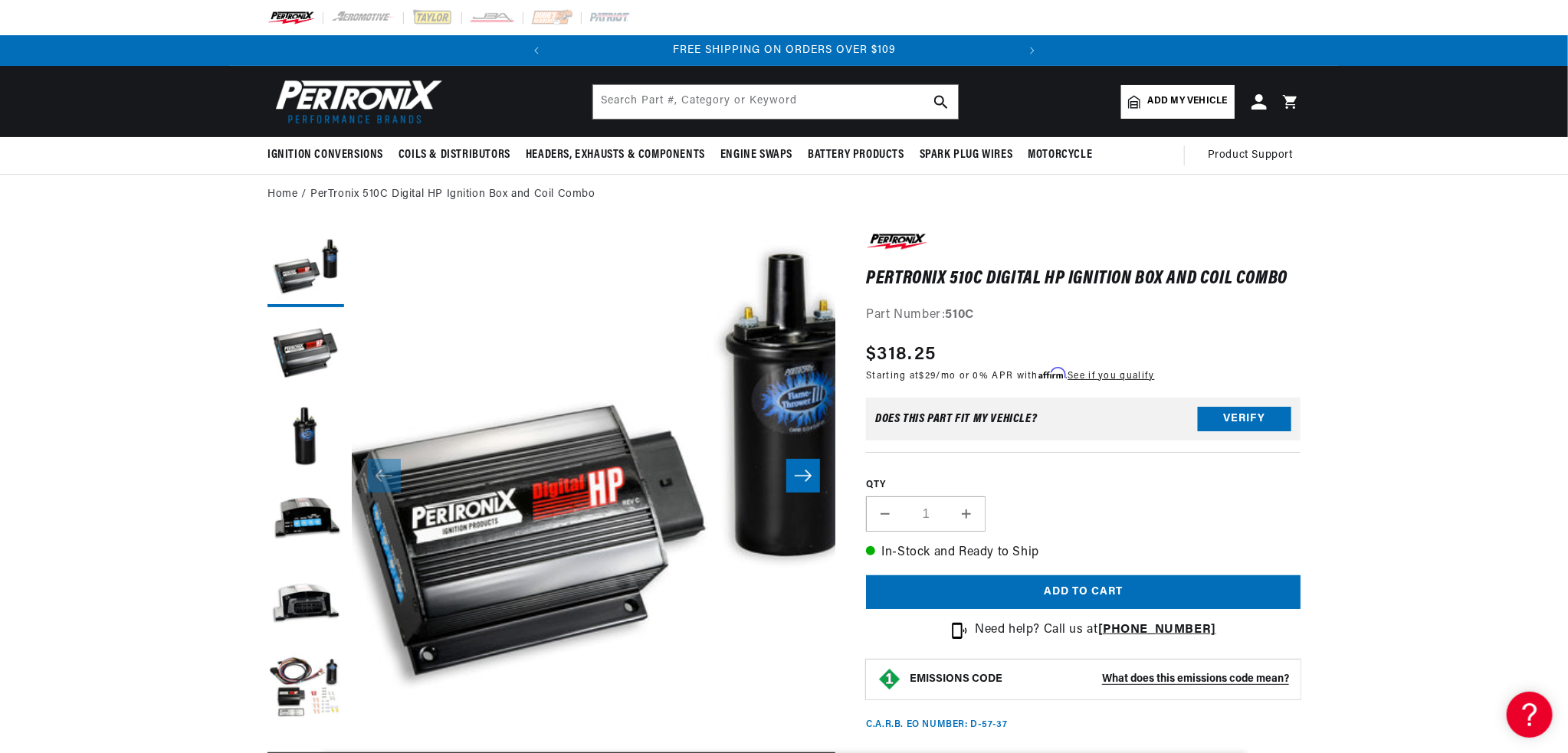
click at [1379, 421] on section "PerTronix 510C Digital HP Ignition Box and Coil Combo PerTronix 510C Digital HP…" at bounding box center [784, 736] width 1568 height 1040
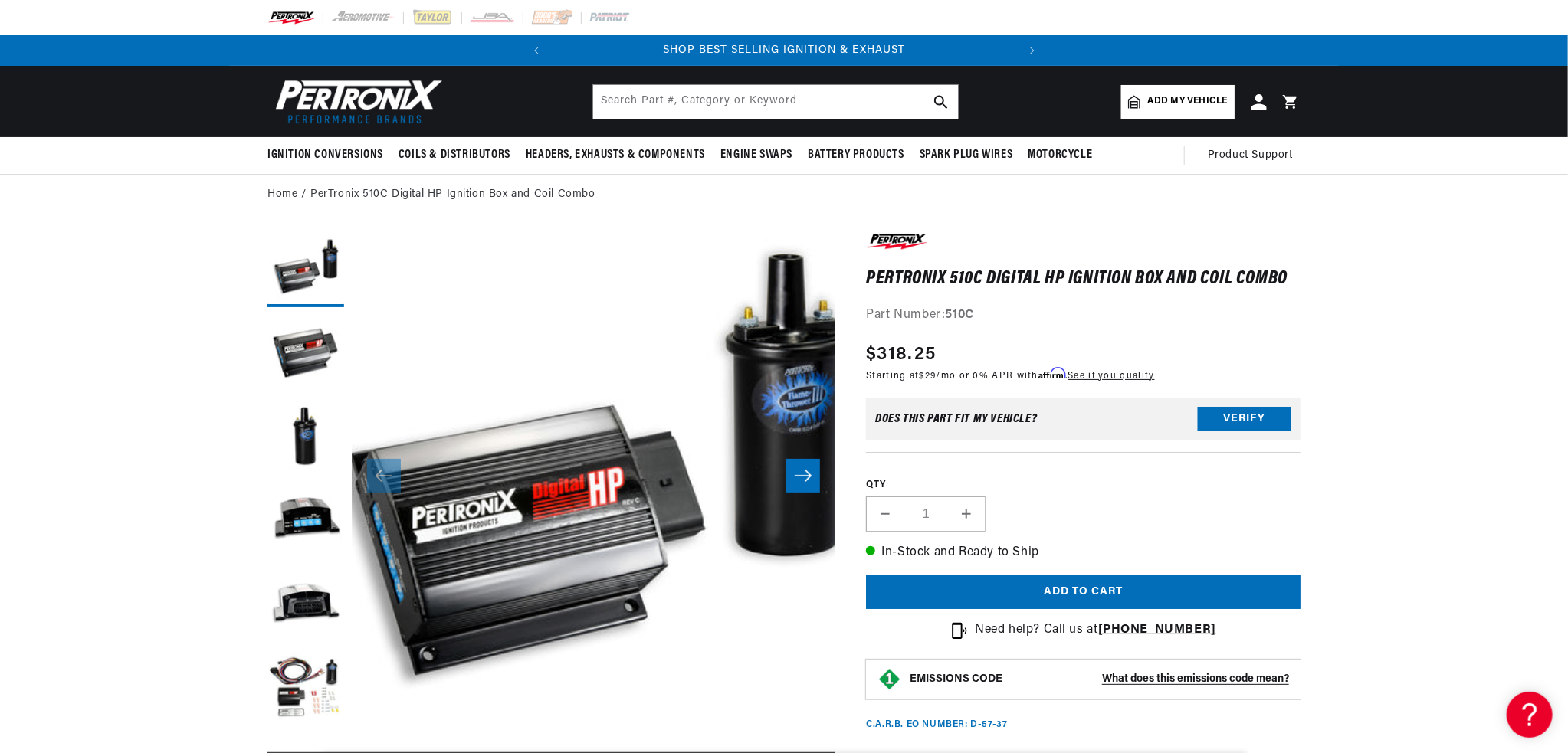
click at [1333, 287] on section "PerTronix 510C Digital HP Ignition Box and Coil Combo PerTronix 510C Digital HP…" at bounding box center [783, 736] width 1109 height 1040
drag, startPoint x: 867, startPoint y: 272, endPoint x: 1309, endPoint y: 271, distance: 442.0
click at [1309, 271] on section "PerTronix 510C Digital HP Ignition Box and Coil Combo PerTronix 510C Digital HP…" at bounding box center [783, 736] width 1109 height 1040
click at [1377, 295] on section "PerTronix 510C Digital HP Ignition Box and Coil Combo PerTronix 510C Digital HP…" at bounding box center [784, 736] width 1568 height 1040
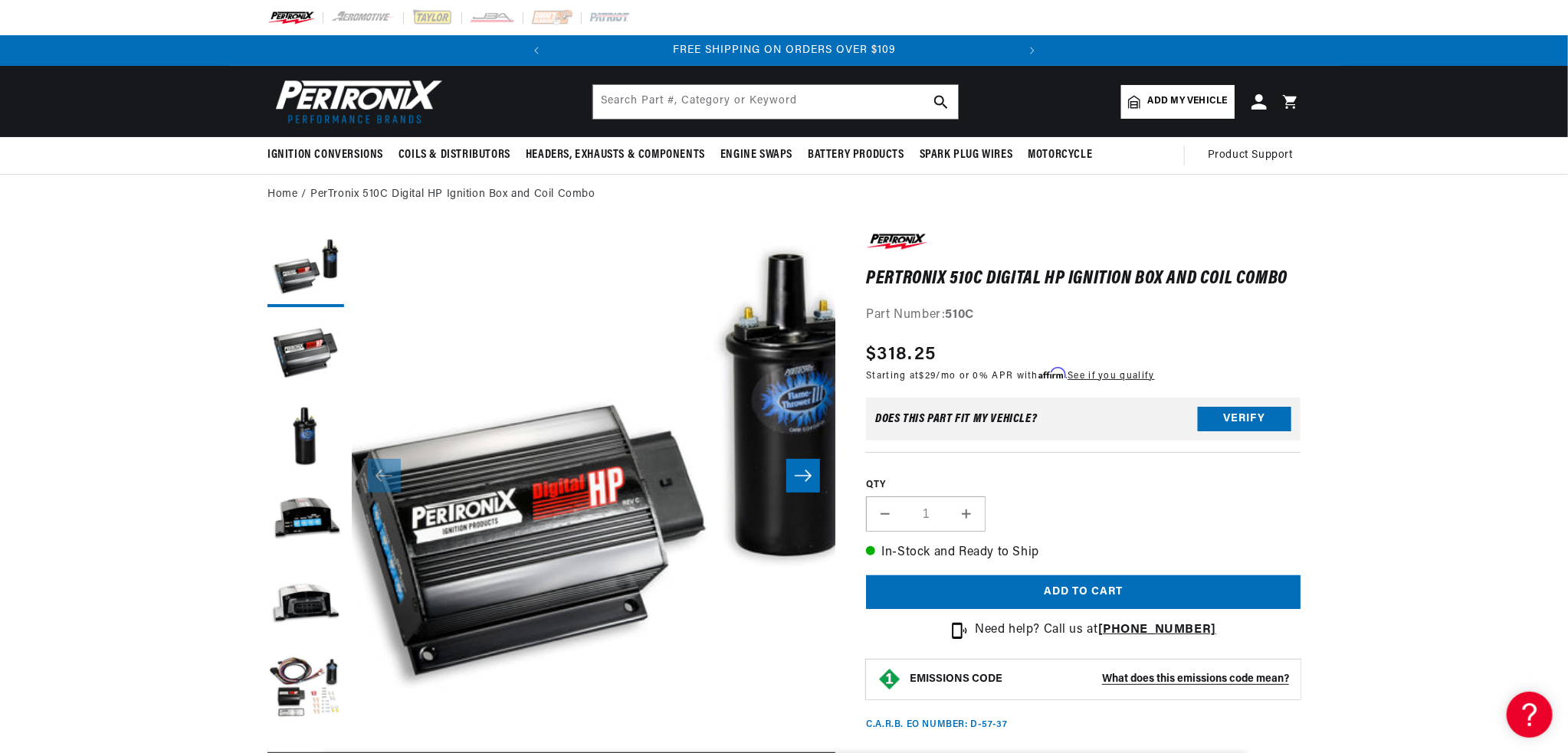
drag, startPoint x: 1425, startPoint y: 409, endPoint x: 1421, endPoint y: 401, distance: 8.9
click at [1425, 408] on section "PerTronix 510C Digital HP Ignition Box and Coil Combo PerTronix 510C Digital HP…" at bounding box center [784, 736] width 1568 height 1040
click at [1330, 344] on section "PerTronix 510C Digital HP Ignition Box and Coil Combo PerTronix 510C Digital HP…" at bounding box center [783, 736] width 1109 height 1040
